Goal: Transaction & Acquisition: Purchase product/service

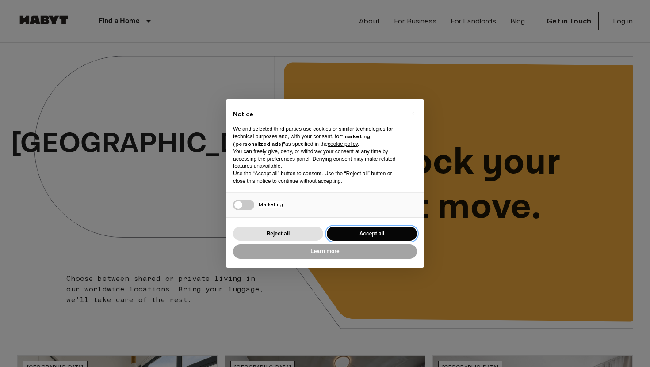
click at [367, 238] on button "Accept all" at bounding box center [372, 234] width 90 height 15
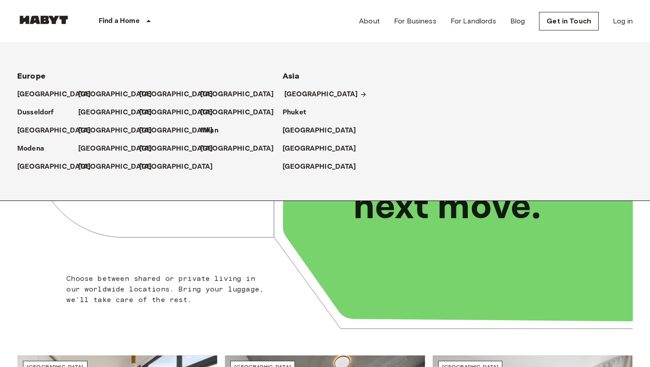
click at [296, 95] on p "[GEOGRAPHIC_DATA]" at bounding box center [321, 94] width 74 height 11
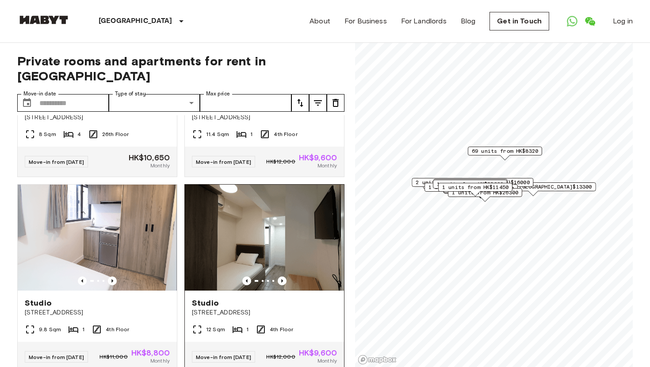
scroll to position [163, 0]
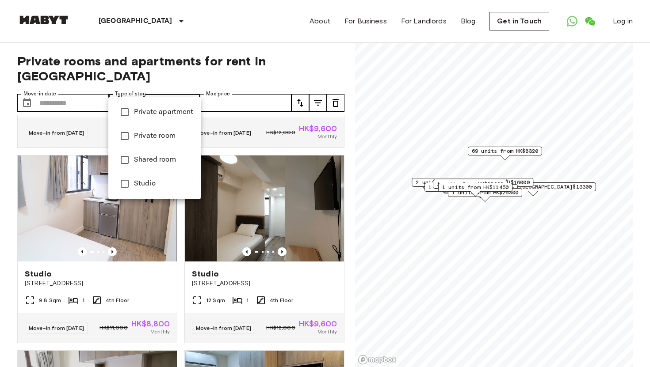
click at [168, 85] on div at bounding box center [325, 183] width 650 height 367
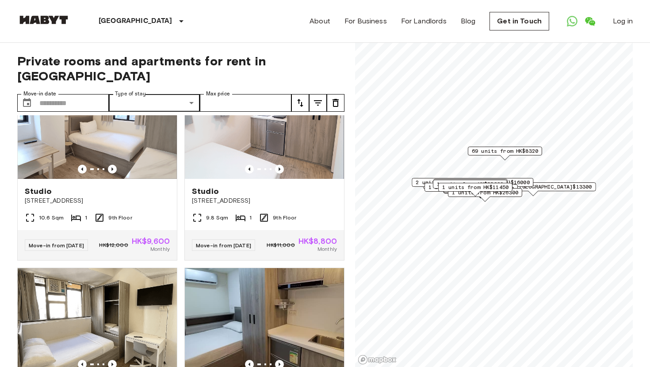
scroll to position [3764, 0]
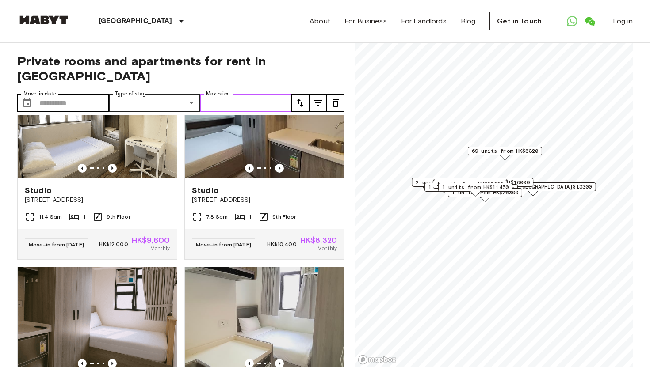
click at [251, 94] on input "Max price" at bounding box center [246, 103] width 92 height 18
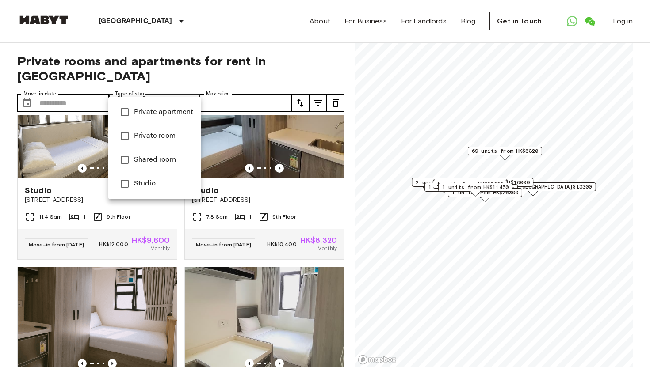
click at [164, 113] on span "Private apartment" at bounding box center [164, 112] width 60 height 11
type input "**********"
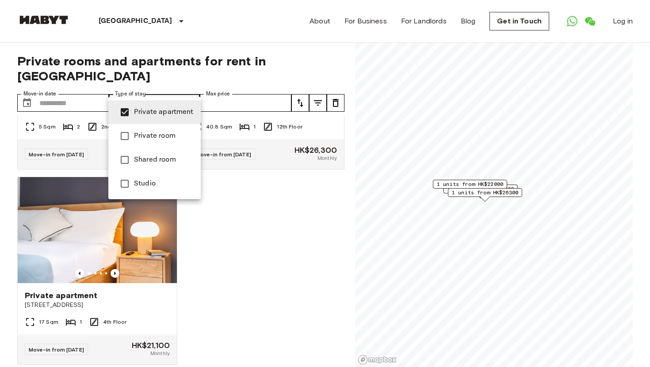
click at [259, 319] on div at bounding box center [325, 183] width 650 height 367
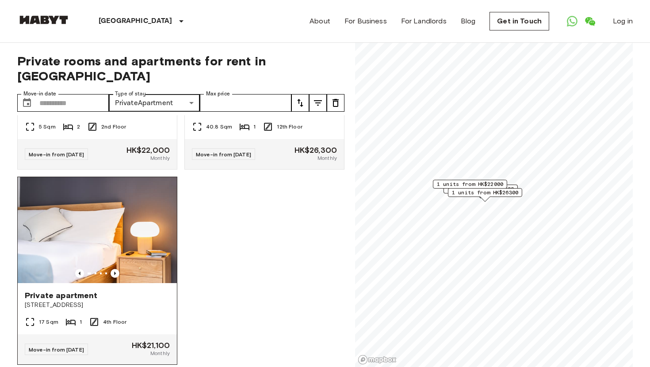
click at [61, 191] on img at bounding box center [97, 230] width 159 height 106
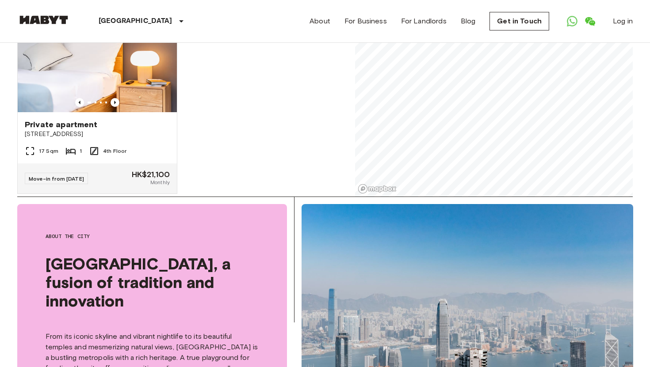
scroll to position [0, 0]
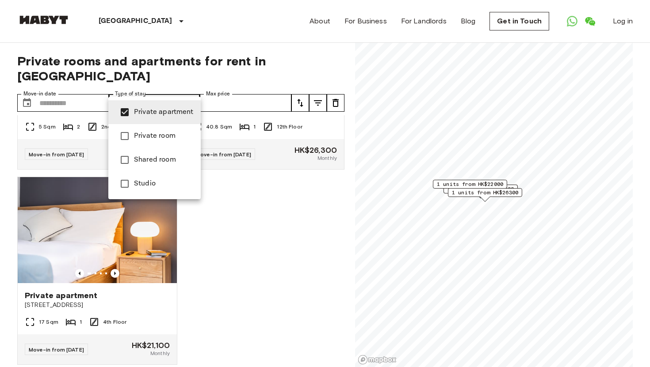
click at [287, 311] on div at bounding box center [325, 183] width 650 height 367
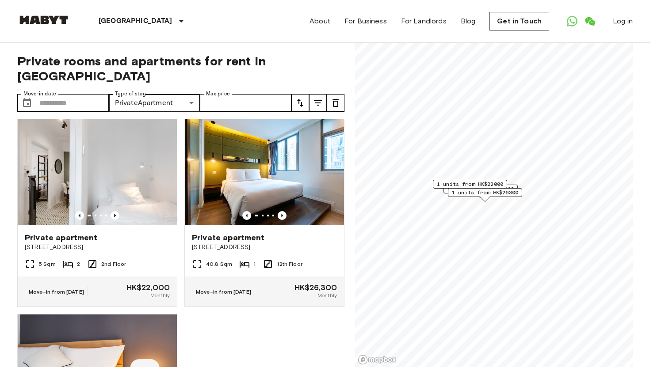
scroll to position [196, 0]
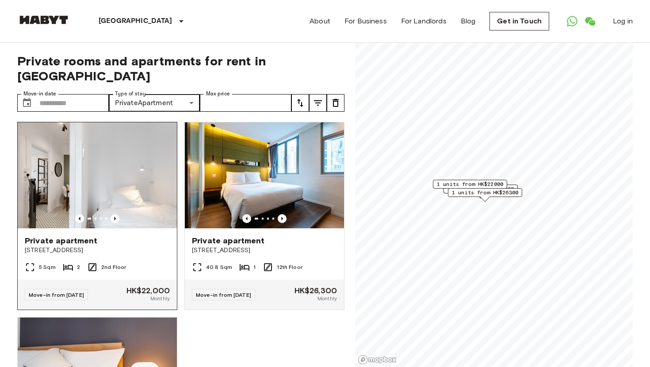
click at [149, 236] on div "Private apartment" at bounding box center [97, 241] width 145 height 11
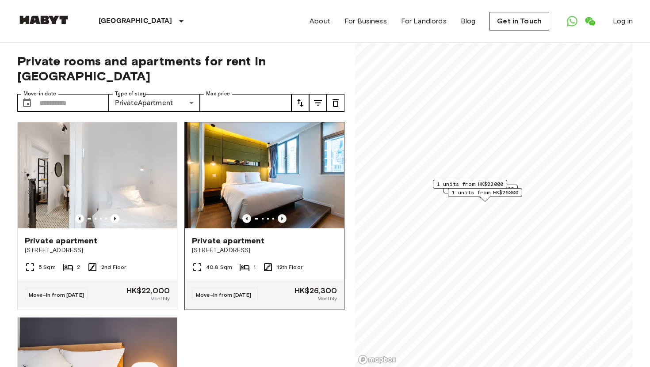
click at [283, 214] on icon "Previous image" at bounding box center [282, 218] width 9 height 9
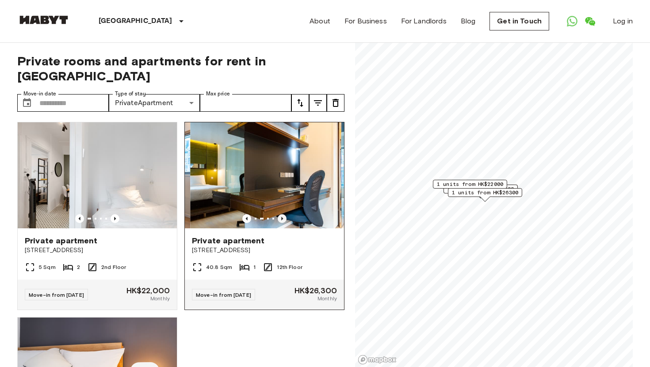
click at [283, 214] on icon "Previous image" at bounding box center [282, 218] width 9 height 9
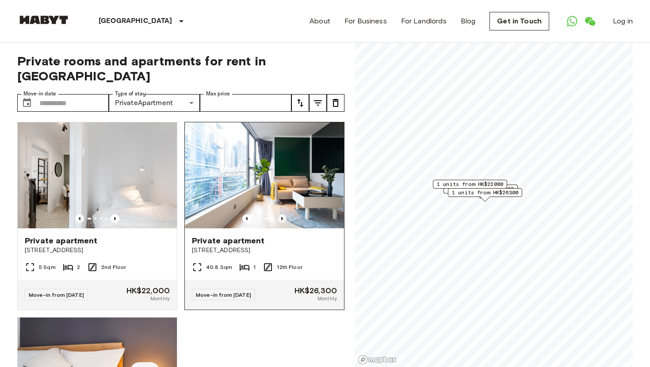
click at [283, 214] on icon "Previous image" at bounding box center [282, 218] width 9 height 9
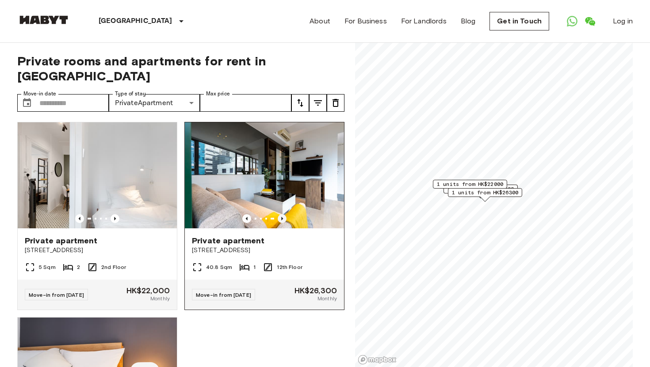
click at [283, 214] on icon "Previous image" at bounding box center [282, 218] width 9 height 9
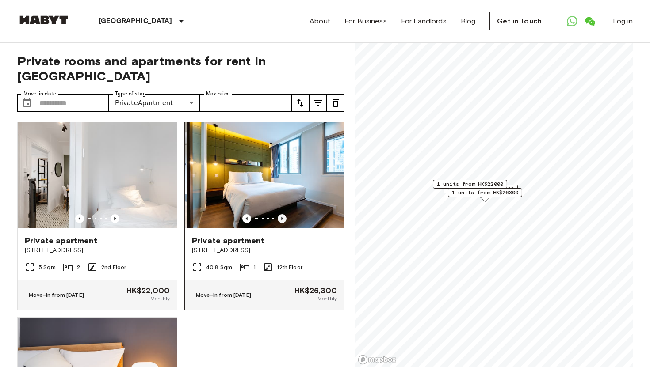
click at [283, 214] on icon "Previous image" at bounding box center [282, 218] width 9 height 9
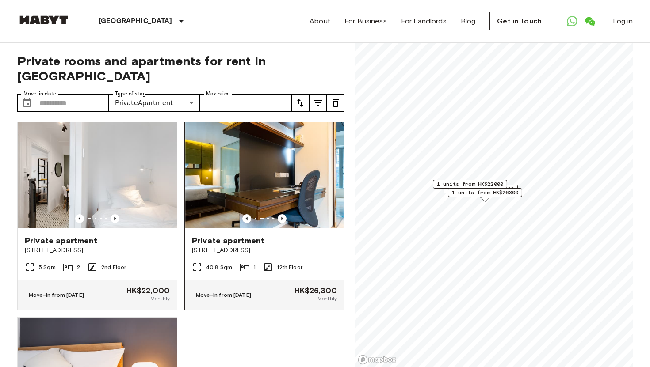
click at [293, 170] on img at bounding box center [264, 175] width 159 height 106
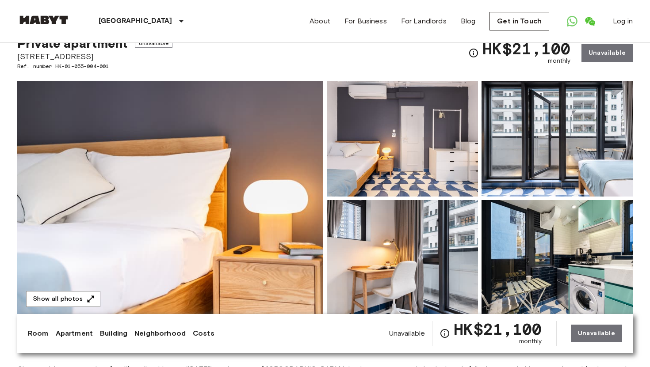
scroll to position [32, 0]
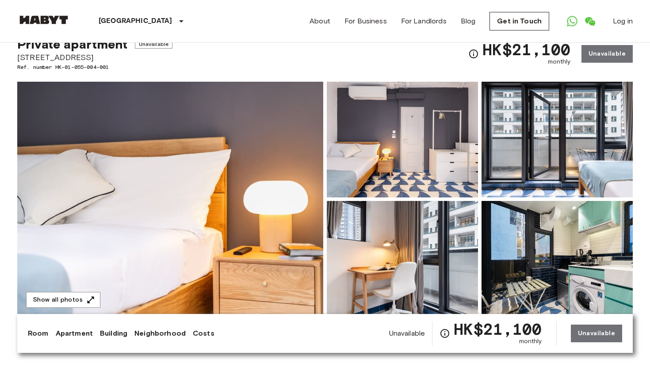
click at [160, 178] on img at bounding box center [170, 199] width 306 height 235
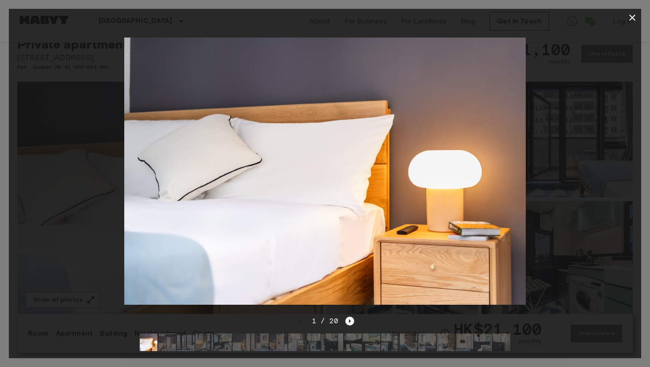
click at [348, 321] on icon "Next image" at bounding box center [349, 321] width 9 height 9
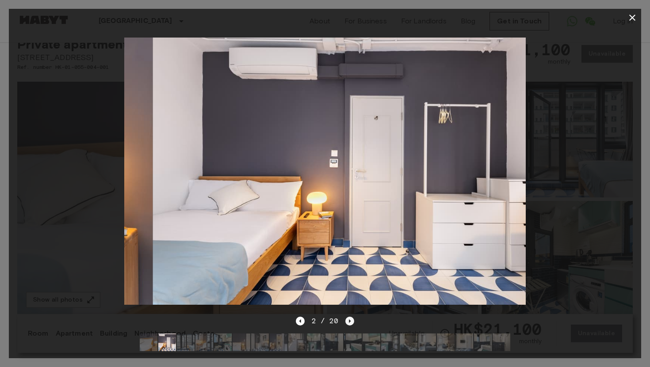
click at [348, 321] on icon "Next image" at bounding box center [349, 321] width 9 height 9
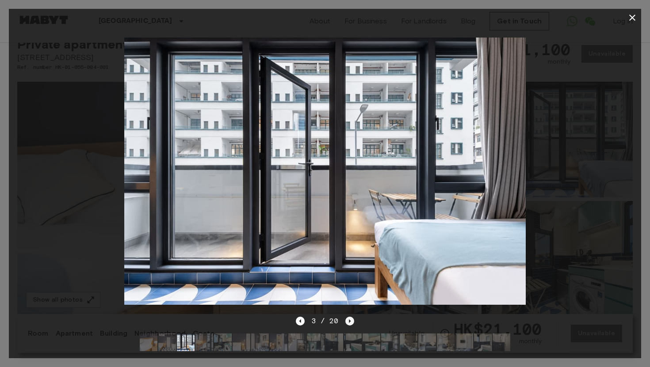
click at [348, 321] on icon "Next image" at bounding box center [349, 321] width 9 height 9
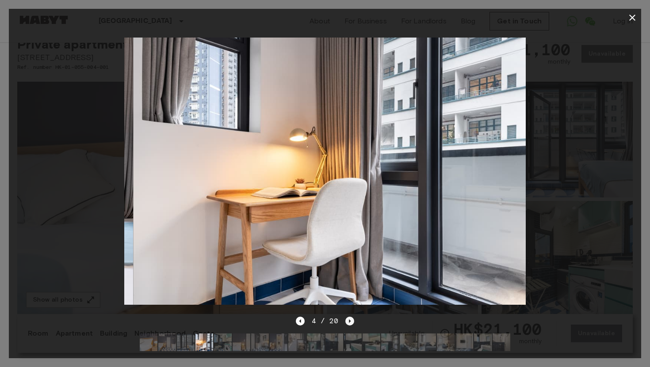
click at [348, 321] on icon "Next image" at bounding box center [349, 321] width 9 height 9
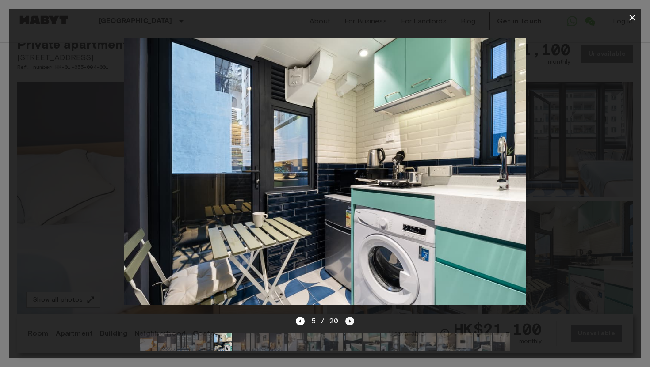
click at [348, 321] on icon "Next image" at bounding box center [349, 321] width 9 height 9
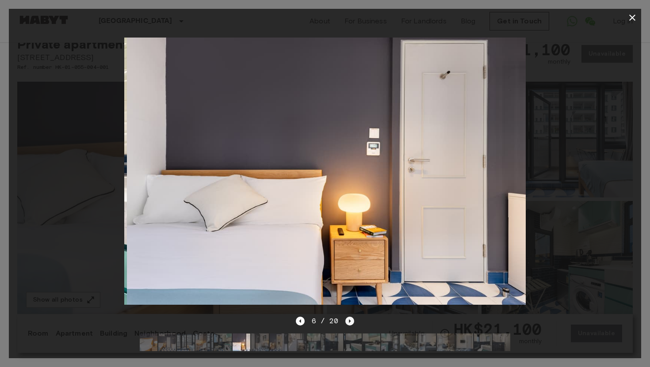
click at [348, 321] on icon "Next image" at bounding box center [349, 321] width 9 height 9
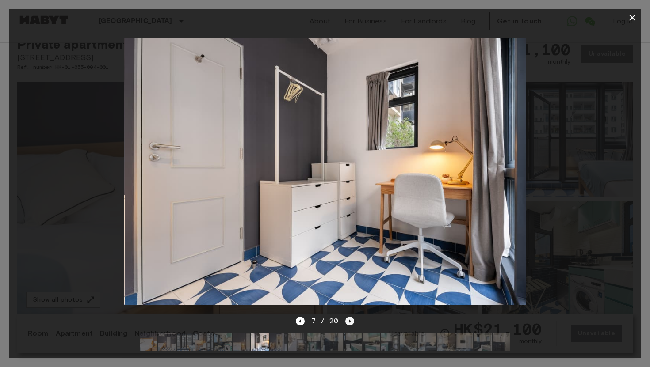
click at [348, 321] on icon "Next image" at bounding box center [349, 321] width 9 height 9
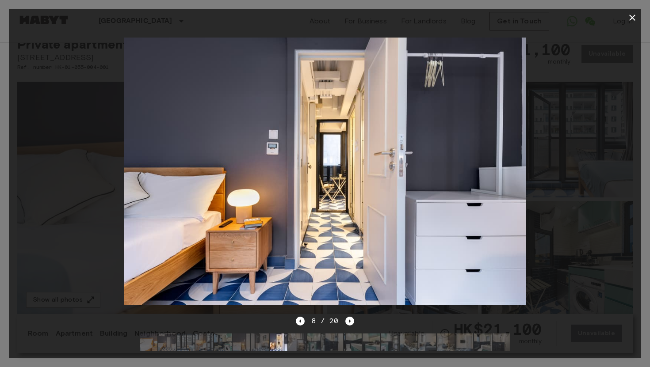
click at [634, 16] on icon "button" at bounding box center [632, 17] width 11 height 11
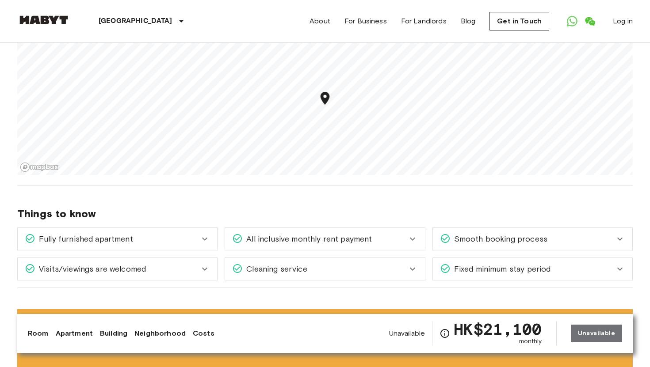
scroll to position [638, 0]
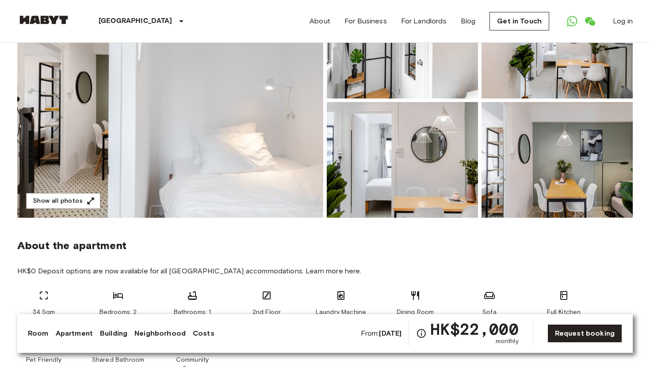
scroll to position [131, 0]
click at [183, 103] on img at bounding box center [170, 99] width 306 height 235
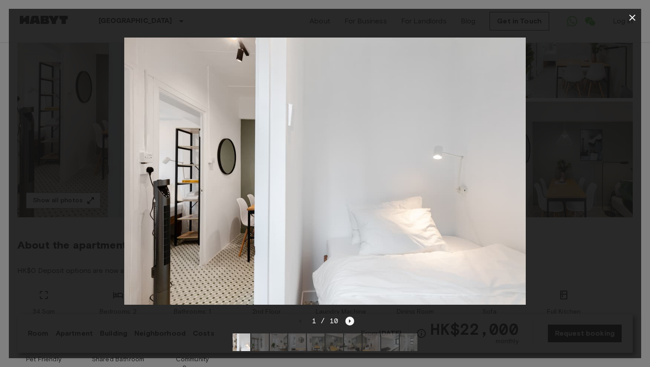
click at [347, 320] on icon "Next image" at bounding box center [349, 321] width 9 height 9
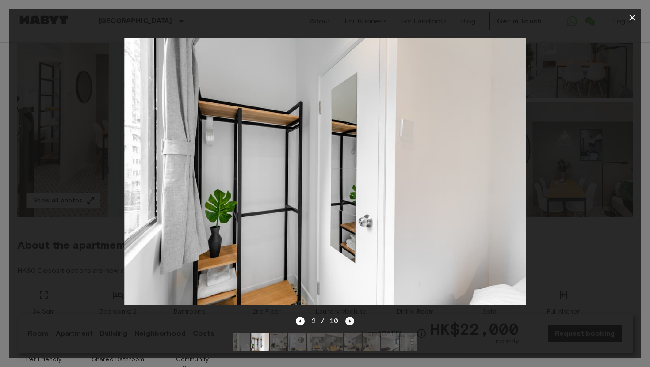
click at [347, 320] on icon "Next image" at bounding box center [349, 321] width 9 height 9
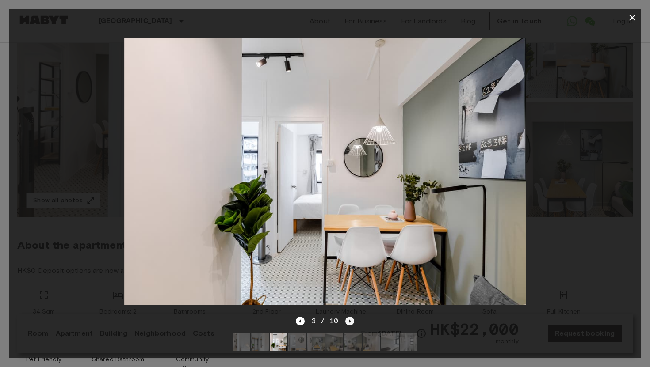
click at [347, 320] on icon "Next image" at bounding box center [349, 321] width 9 height 9
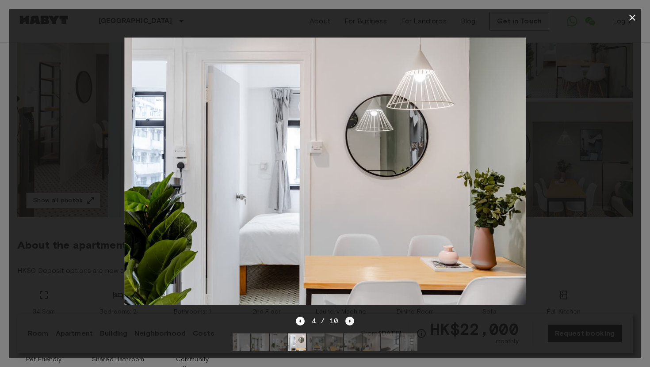
click at [347, 320] on icon "Next image" at bounding box center [349, 321] width 9 height 9
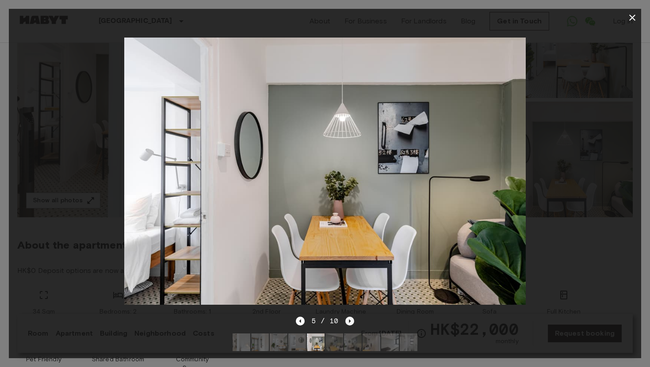
click at [347, 320] on icon "Next image" at bounding box center [349, 321] width 9 height 9
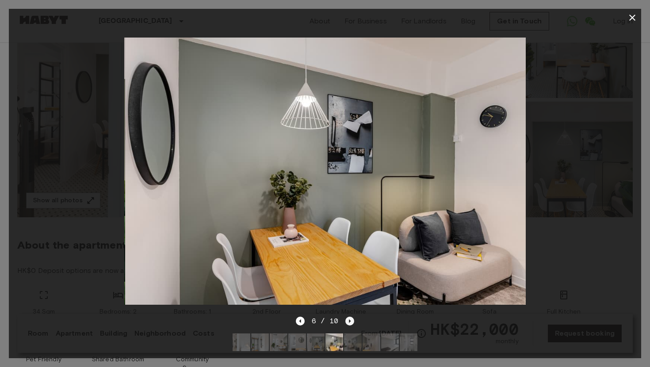
click at [347, 320] on icon "Next image" at bounding box center [349, 321] width 9 height 9
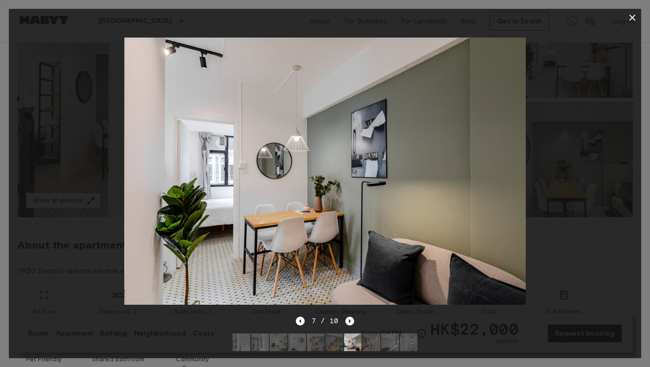
click at [347, 320] on icon "Next image" at bounding box center [349, 321] width 9 height 9
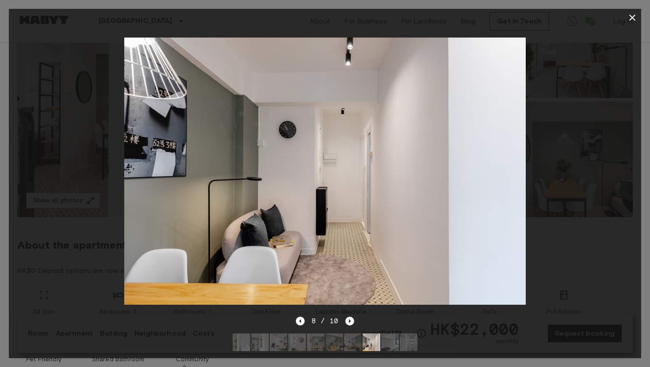
click at [347, 320] on icon "Next image" at bounding box center [349, 321] width 9 height 9
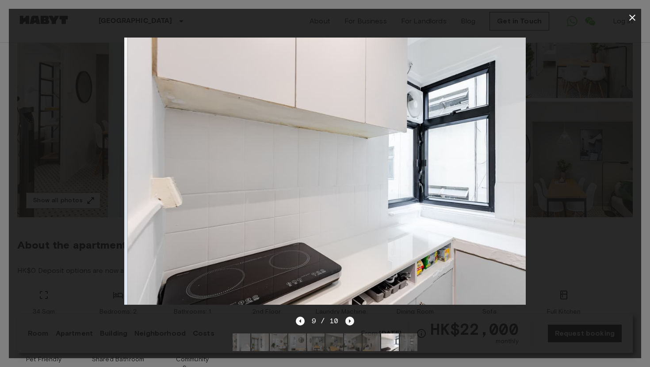
click at [347, 320] on icon "Next image" at bounding box center [349, 321] width 9 height 9
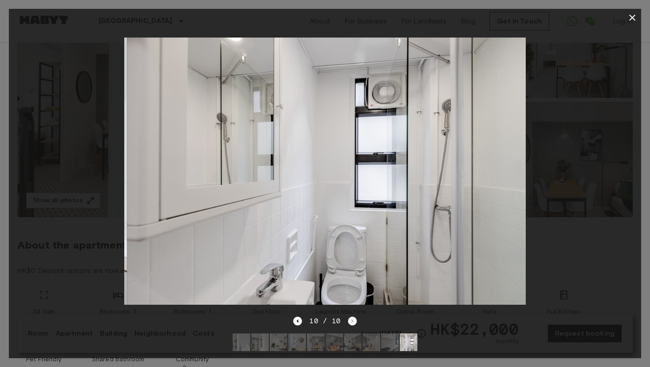
click at [347, 320] on div "10 / 10" at bounding box center [324, 321] width 63 height 11
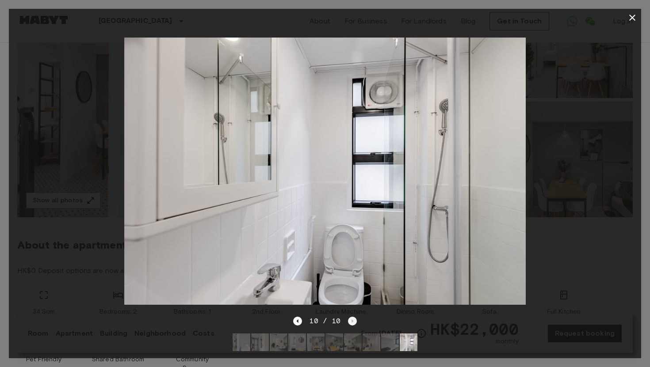
click at [347, 320] on div "10 / 10" at bounding box center [324, 321] width 63 height 11
click at [632, 18] on icon "button" at bounding box center [632, 17] width 11 height 11
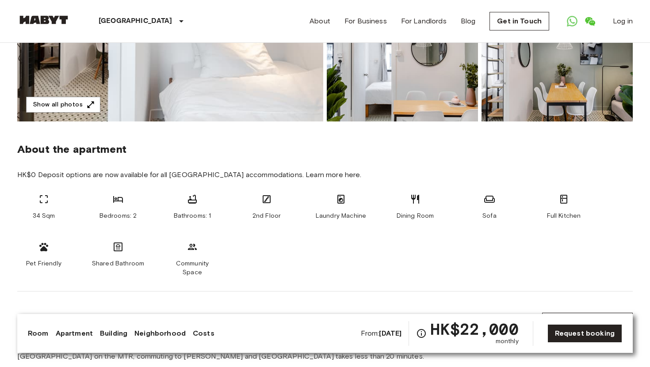
scroll to position [0, 0]
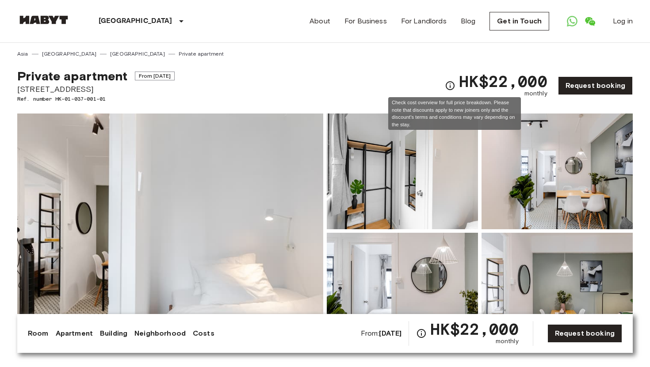
click at [451, 88] on icon "Check cost overview for full price breakdown. Please note that discounts apply …" at bounding box center [450, 85] width 9 height 9
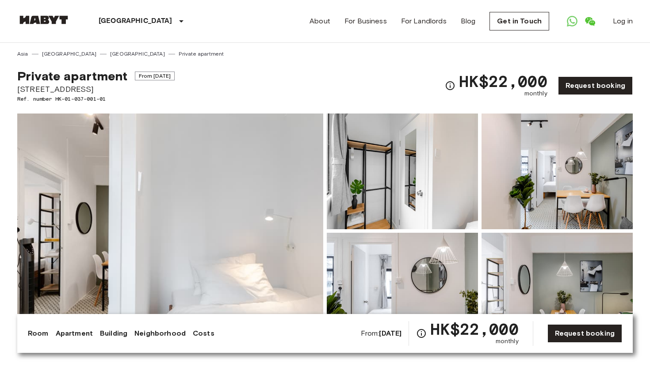
click at [186, 210] on img at bounding box center [170, 231] width 306 height 235
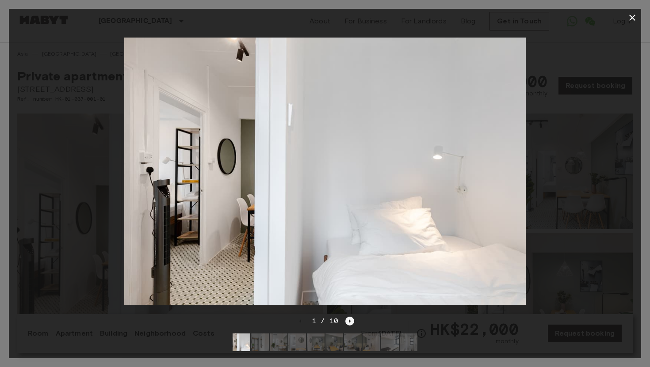
click at [351, 323] on icon "Next image" at bounding box center [349, 321] width 9 height 9
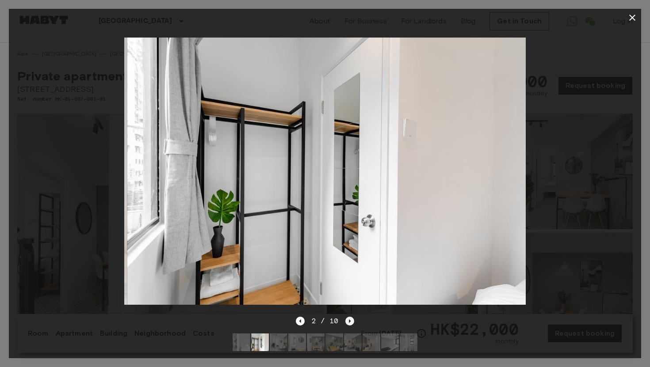
click at [351, 323] on icon "Next image" at bounding box center [349, 321] width 9 height 9
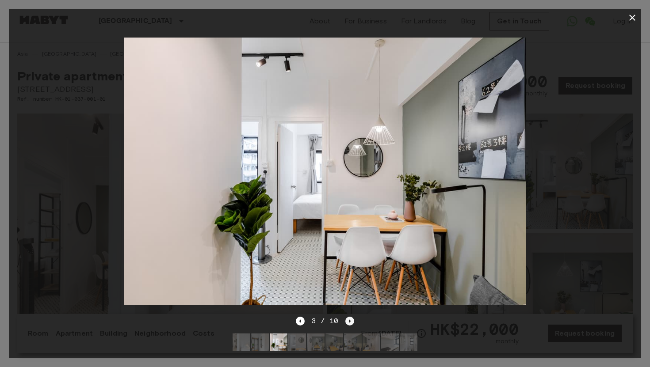
click at [351, 323] on icon "Next image" at bounding box center [349, 321] width 9 height 9
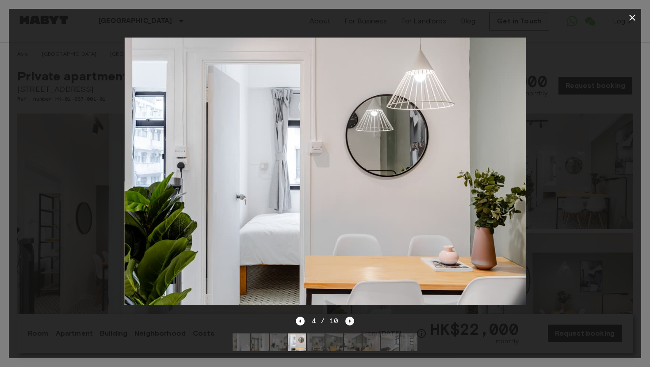
click at [351, 323] on icon "Next image" at bounding box center [349, 321] width 9 height 9
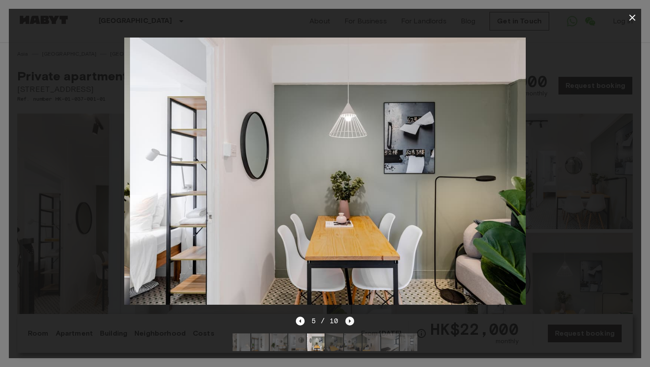
click at [351, 323] on icon "Next image" at bounding box center [349, 321] width 9 height 9
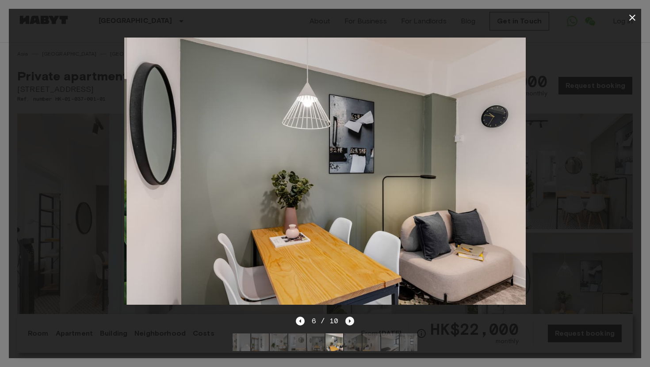
click at [351, 323] on icon "Next image" at bounding box center [349, 321] width 9 height 9
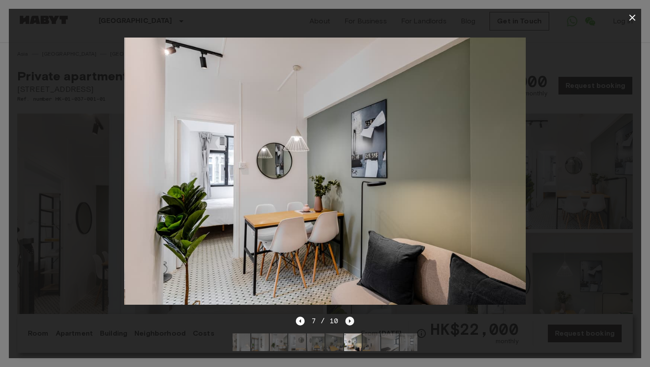
click at [351, 323] on icon "Next image" at bounding box center [349, 321] width 9 height 9
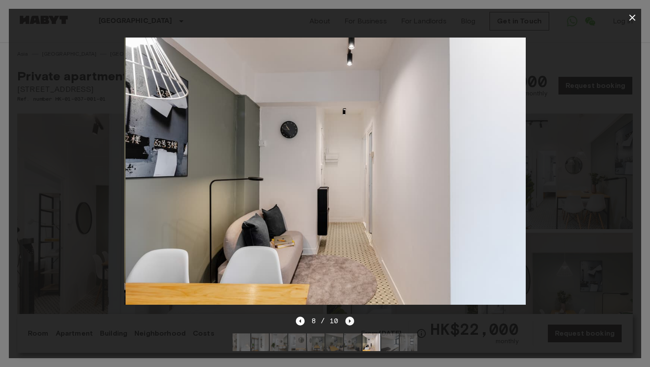
click at [351, 323] on icon "Next image" at bounding box center [349, 321] width 9 height 9
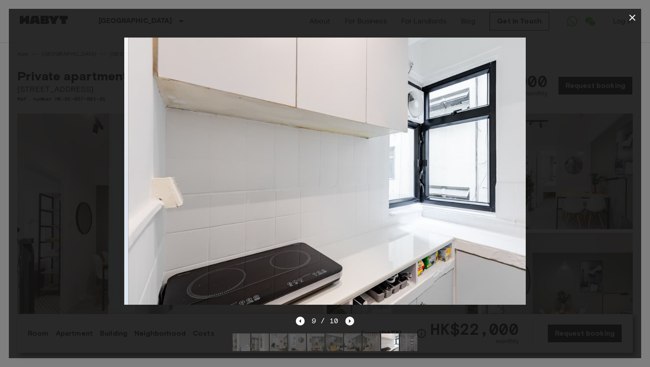
click at [351, 323] on icon "Next image" at bounding box center [349, 321] width 9 height 9
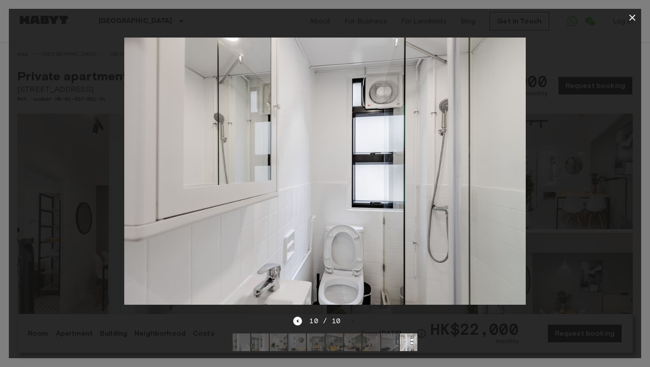
click at [634, 14] on icon "button" at bounding box center [632, 17] width 11 height 11
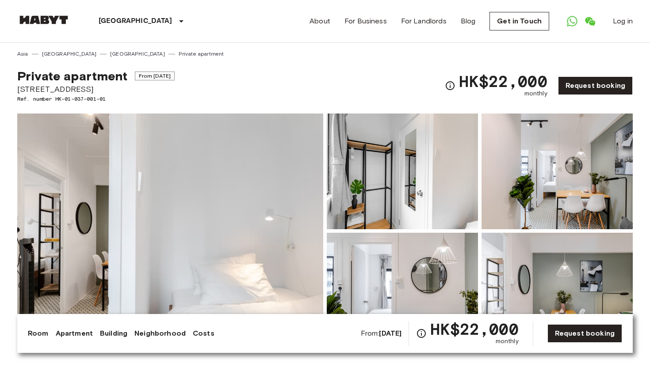
click at [156, 203] on img at bounding box center [170, 231] width 306 height 235
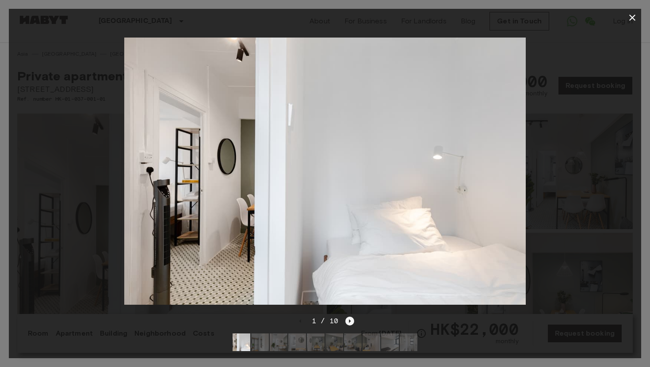
click at [353, 322] on icon "Next image" at bounding box center [349, 321] width 9 height 9
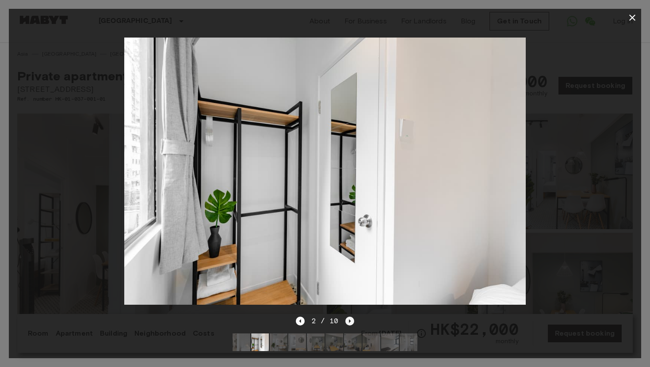
click at [353, 322] on icon "Next image" at bounding box center [349, 321] width 9 height 9
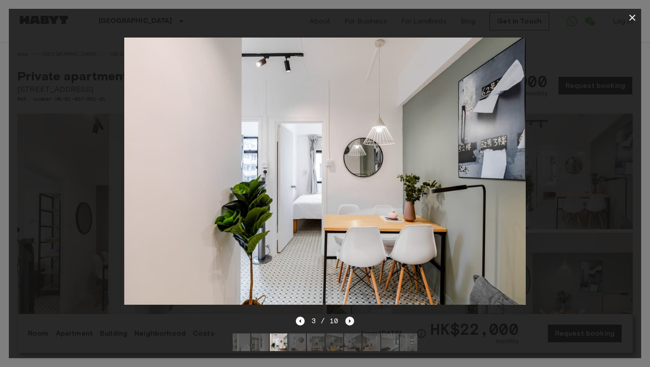
click at [353, 322] on icon "Next image" at bounding box center [349, 321] width 9 height 9
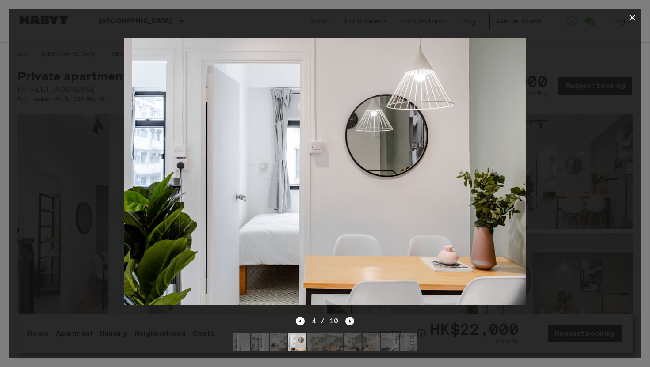
click at [353, 322] on icon "Next image" at bounding box center [349, 321] width 9 height 9
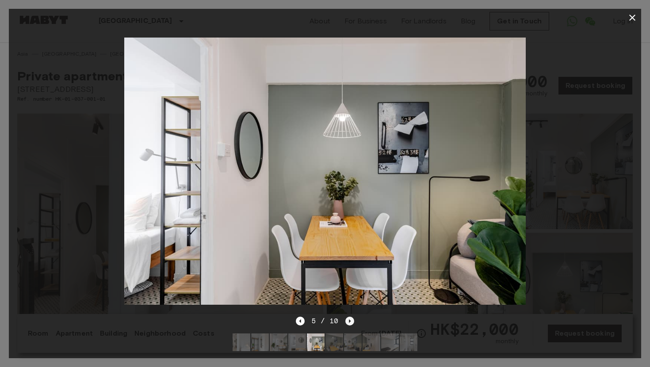
click at [353, 322] on icon "Next image" at bounding box center [349, 321] width 9 height 9
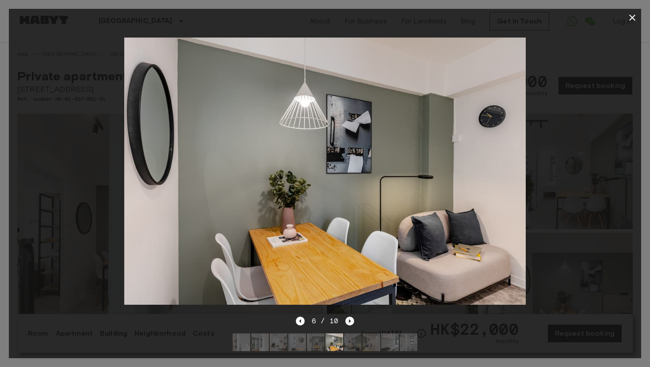
click at [353, 322] on icon "Next image" at bounding box center [349, 321] width 9 height 9
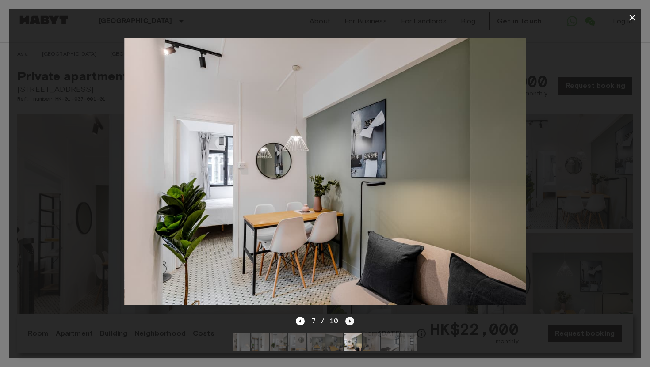
click at [353, 322] on icon "Next image" at bounding box center [349, 321] width 9 height 9
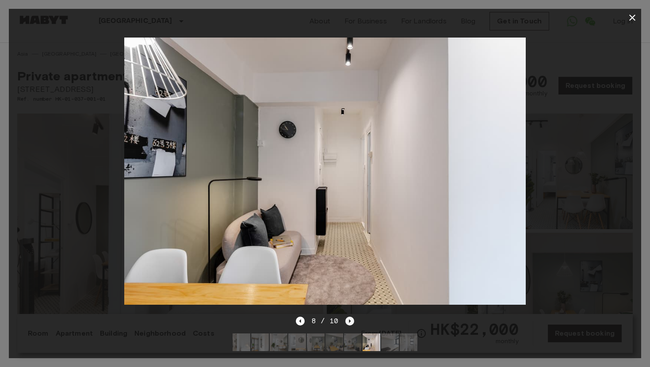
click at [353, 322] on icon "Next image" at bounding box center [349, 321] width 9 height 9
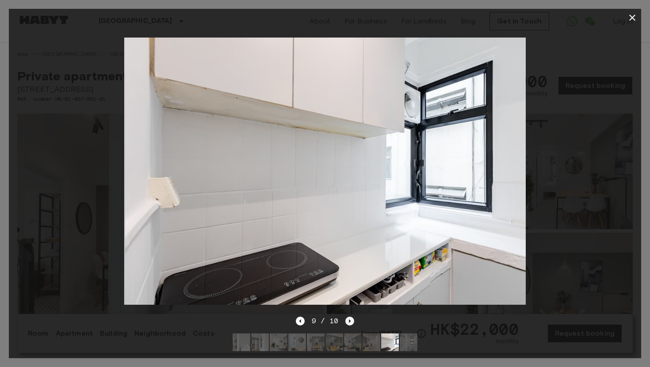
click at [353, 322] on icon "Next image" at bounding box center [349, 321] width 9 height 9
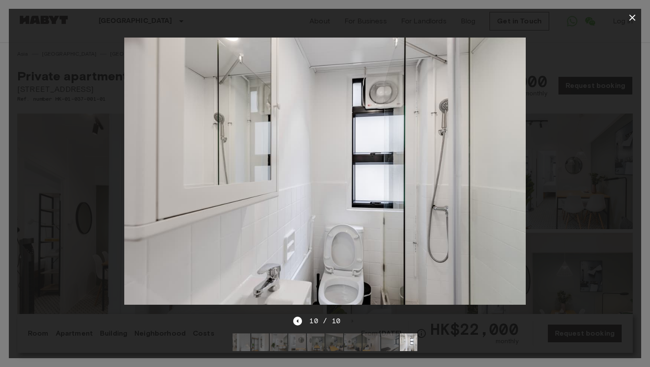
click at [634, 18] on icon "button" at bounding box center [632, 17] width 11 height 11
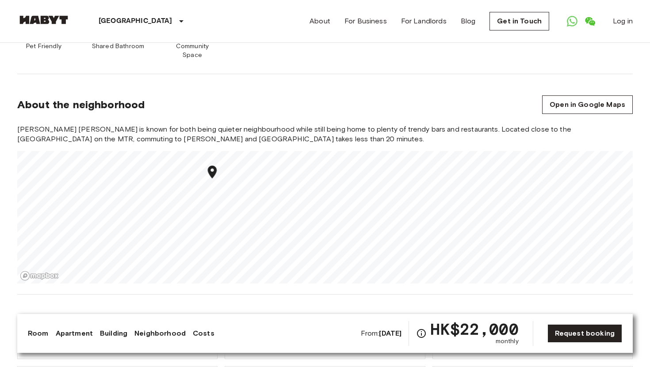
scroll to position [608, 0]
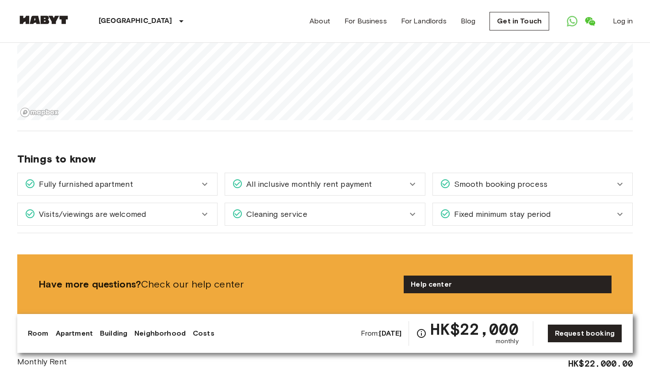
click at [128, 209] on span "Visits/viewings are welcomed" at bounding box center [90, 214] width 111 height 11
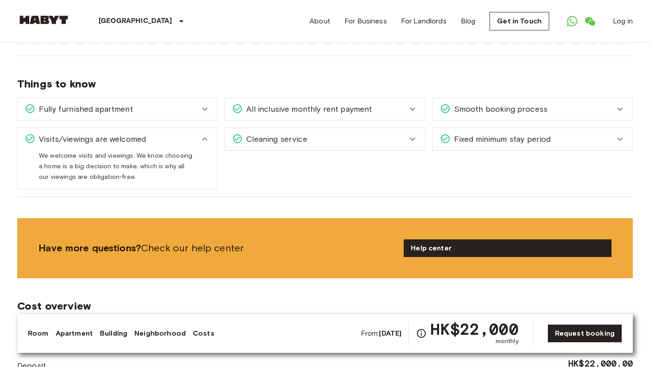
scroll to position [684, 0]
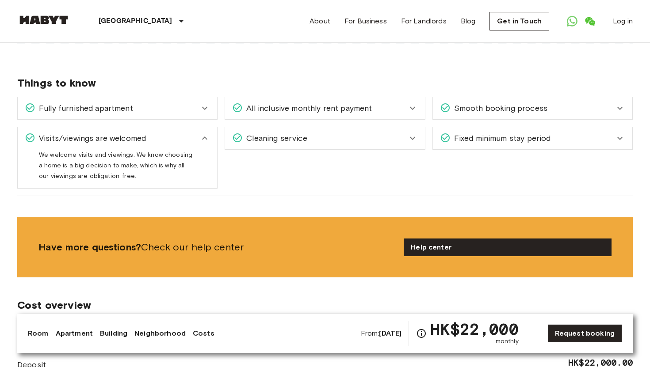
click at [491, 137] on div "Fixed minimum stay period" at bounding box center [532, 138] width 199 height 22
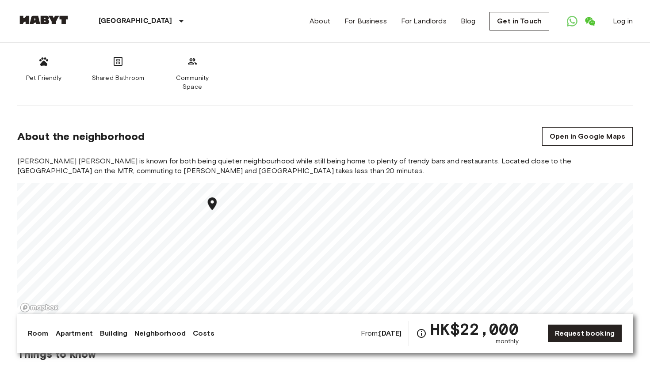
scroll to position [377, 0]
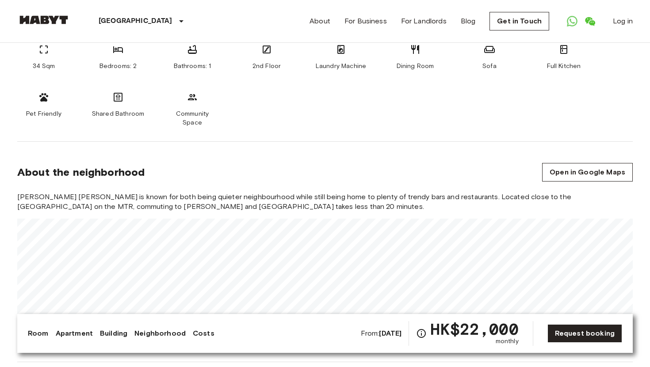
click at [46, 98] on icon at bounding box center [43, 97] width 11 height 11
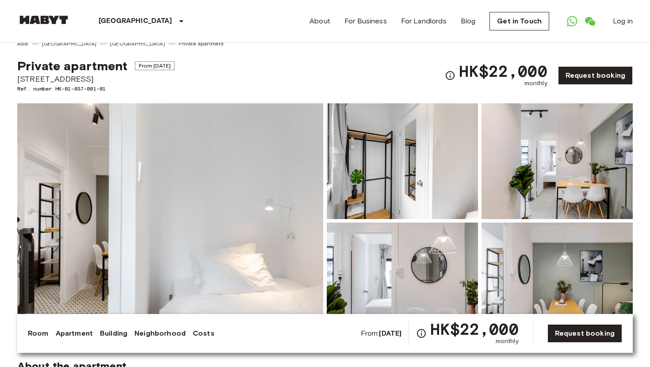
scroll to position [0, 0]
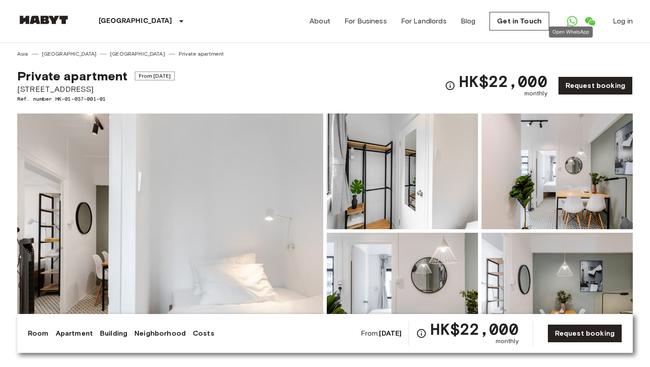
click at [571, 20] on icon "Open WhatsApp" at bounding box center [572, 21] width 11 height 11
drag, startPoint x: 17, startPoint y: 89, endPoint x: 104, endPoint y: 89, distance: 86.7
click at [104, 89] on span "248 Queen's Road West" at bounding box center [95, 89] width 157 height 11
drag, startPoint x: 104, startPoint y: 89, endPoint x: 17, endPoint y: 90, distance: 86.7
click at [17, 90] on span "248 Queen's Road West" at bounding box center [95, 89] width 157 height 11
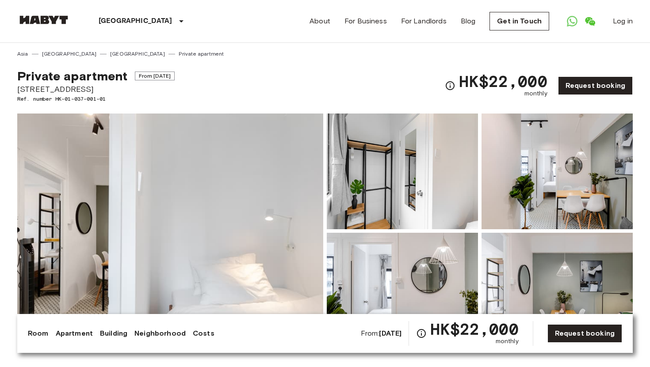
copy span "248 Queen's Road West"
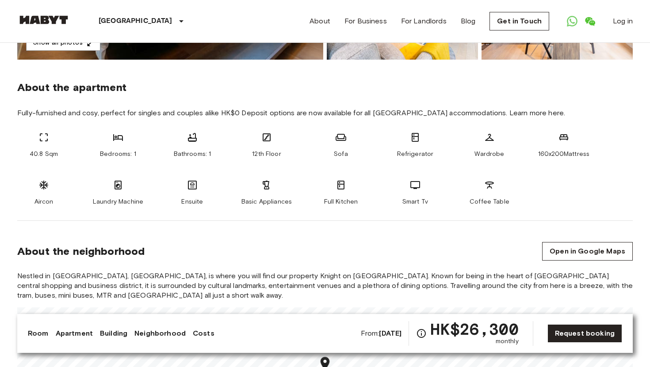
scroll to position [357, 0]
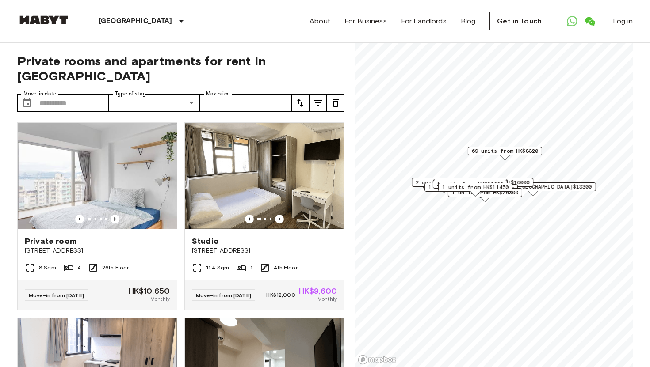
click at [318, 98] on icon "tune" at bounding box center [318, 103] width 11 height 11
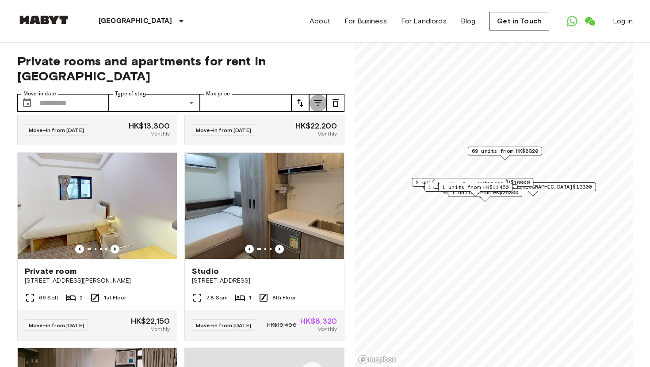
scroll to position [6846, 0]
